Goal: Task Accomplishment & Management: Manage account settings

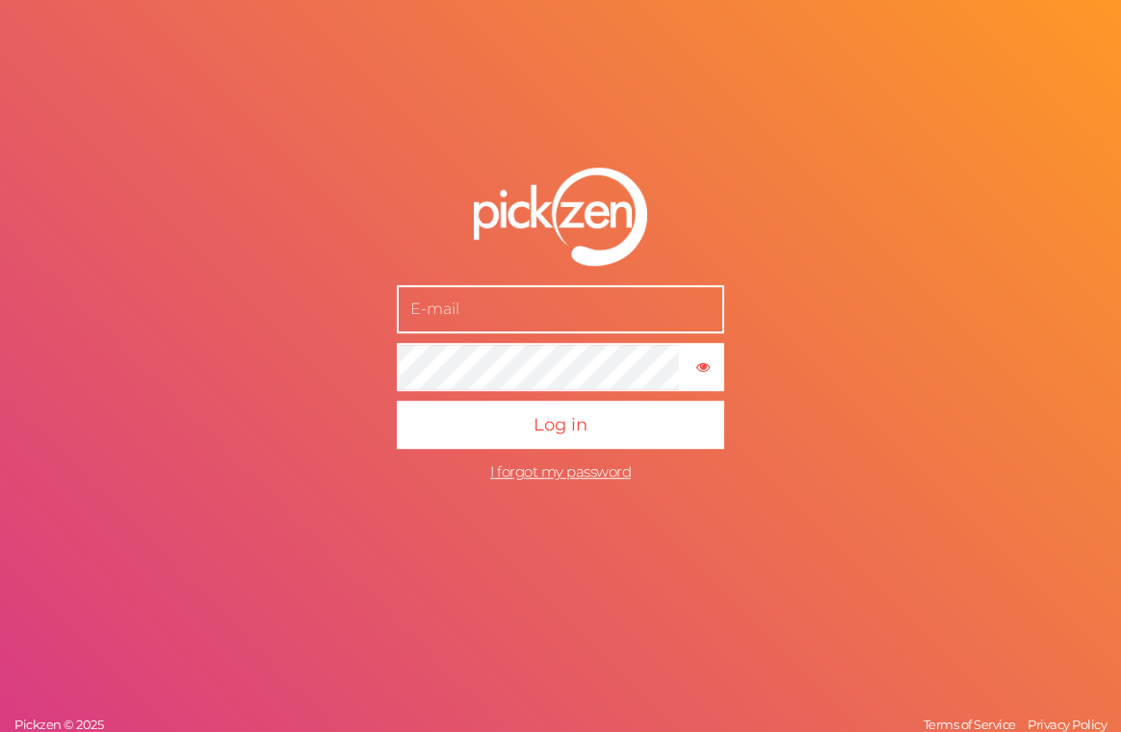
click at [499, 317] on input "text" at bounding box center [560, 309] width 327 height 48
type input "julie@elixhealing.com"
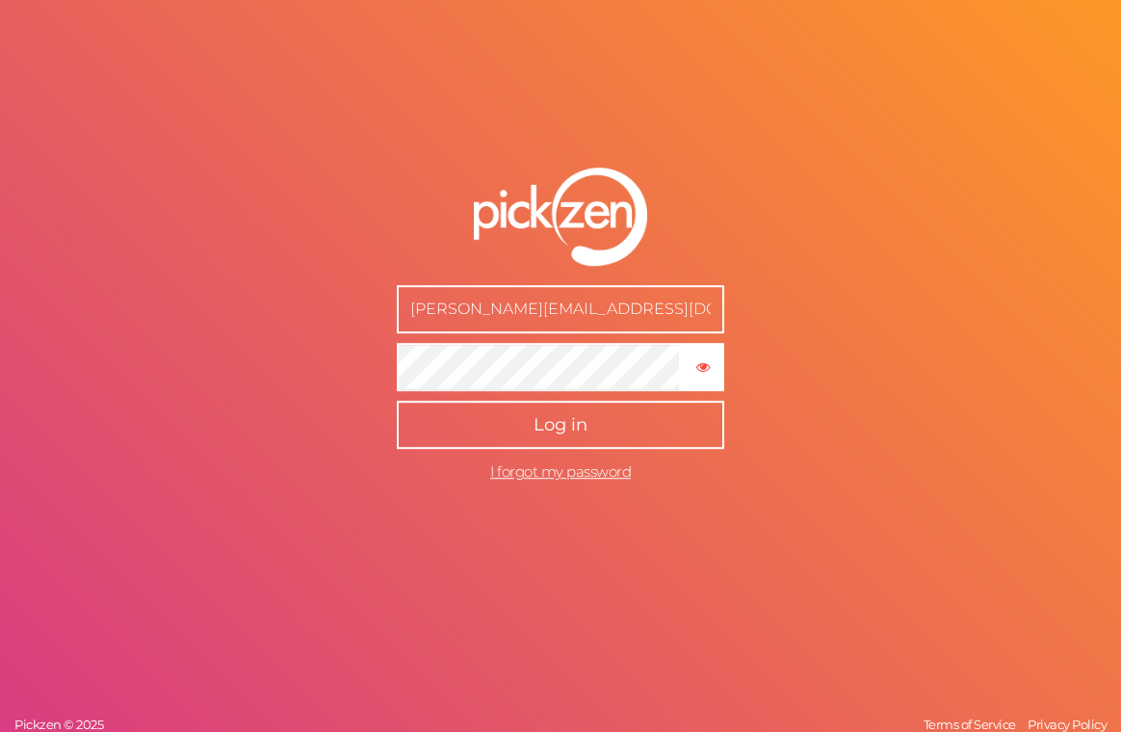
click at [513, 438] on button "Log in" at bounding box center [560, 425] width 327 height 48
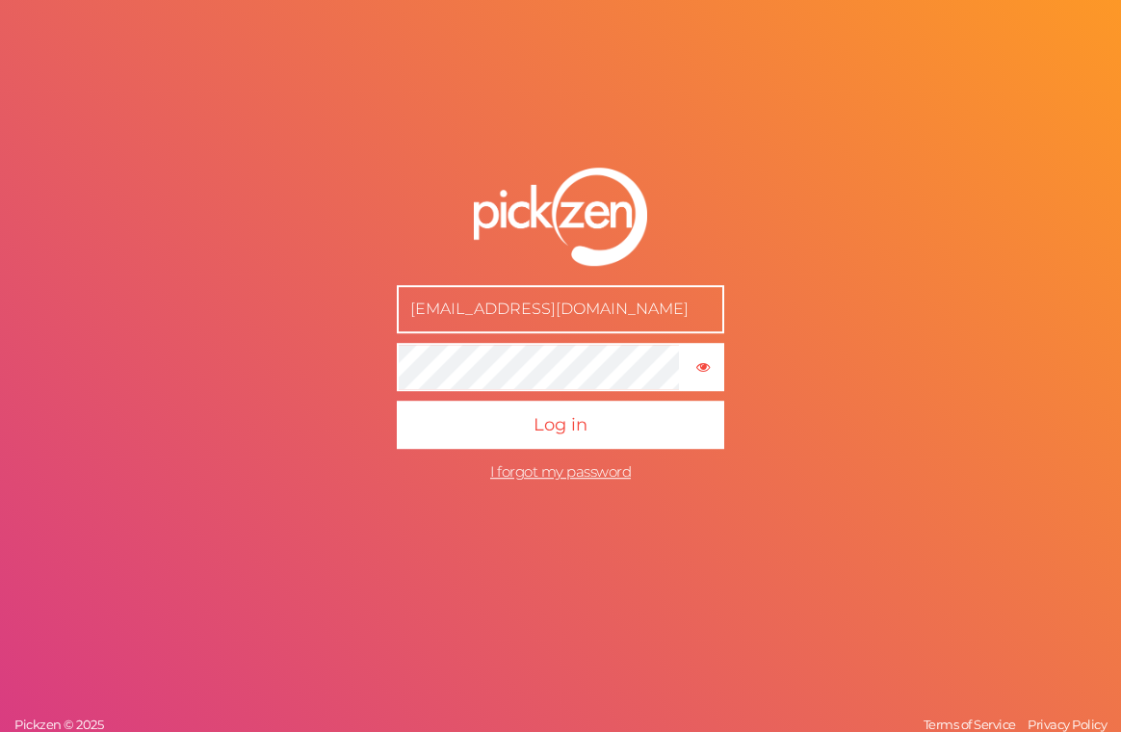
click at [648, 296] on input "[EMAIL_ADDRESS][DOMAIN_NAME]" at bounding box center [560, 309] width 327 height 48
type input "[PERSON_NAME][EMAIL_ADDRESS][DOMAIN_NAME]"
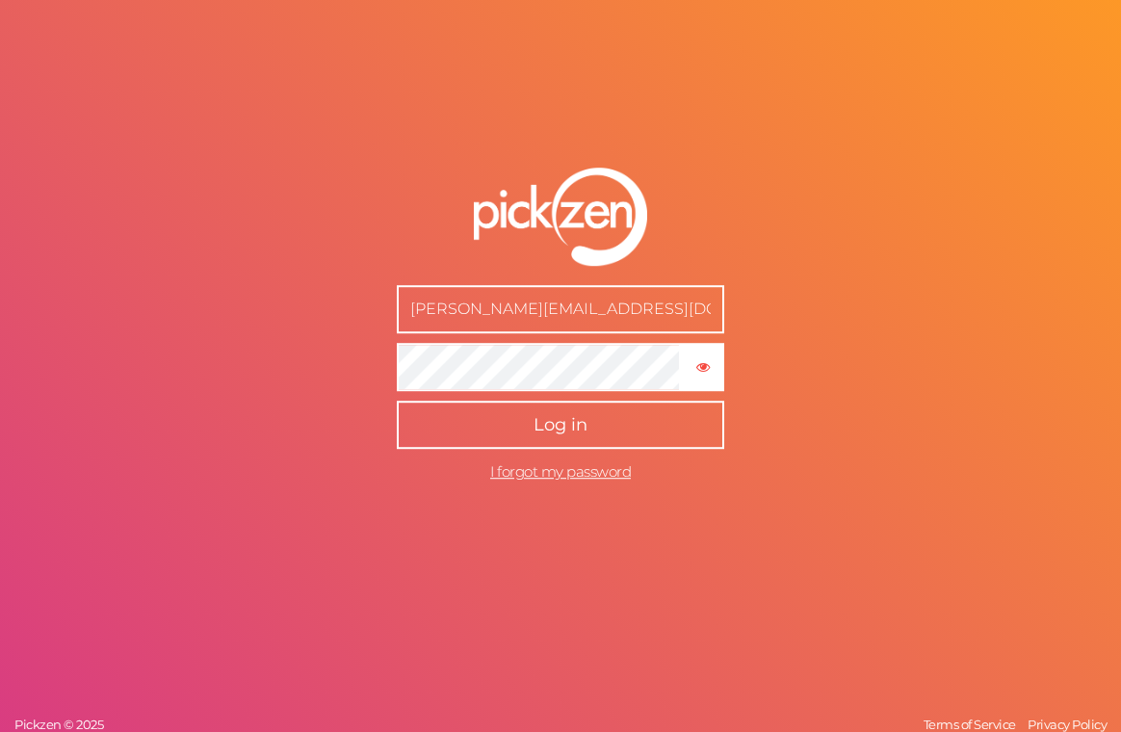
click at [563, 432] on span "Log in" at bounding box center [561, 424] width 54 height 21
